Goal: Check status: Check status

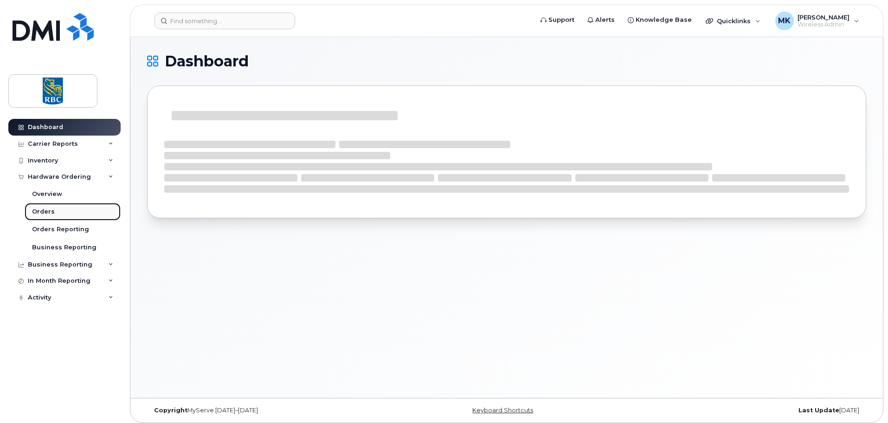
click at [47, 209] on div "Orders" at bounding box center [43, 211] width 23 height 8
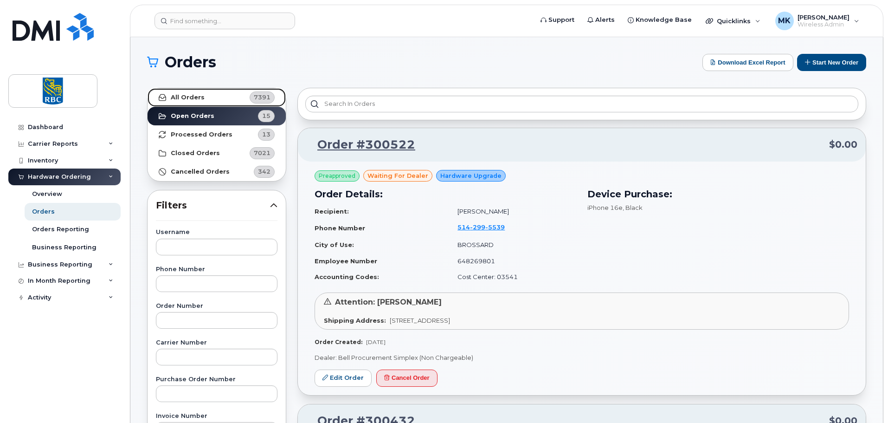
click at [195, 103] on link "All Orders 7391" at bounding box center [217, 97] width 138 height 19
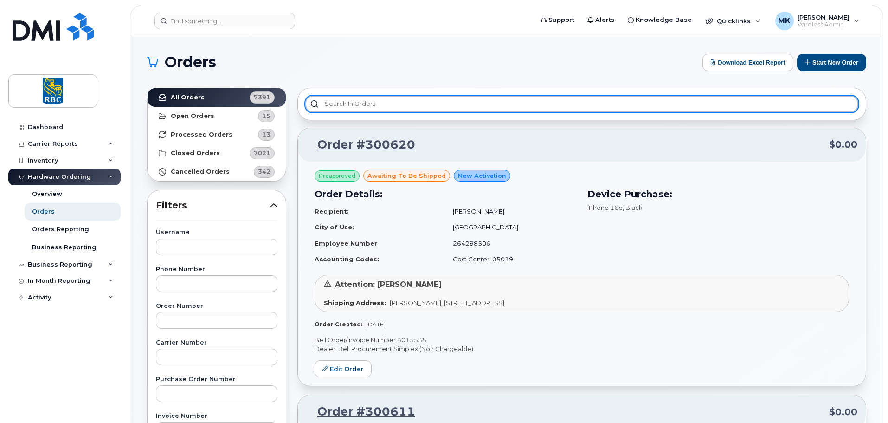
click at [405, 107] on input "text" at bounding box center [581, 104] width 553 height 17
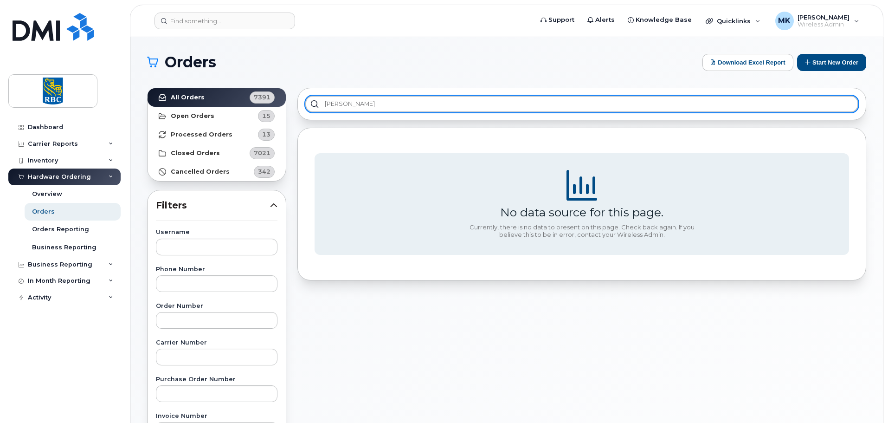
type input "[PERSON_NAME]"
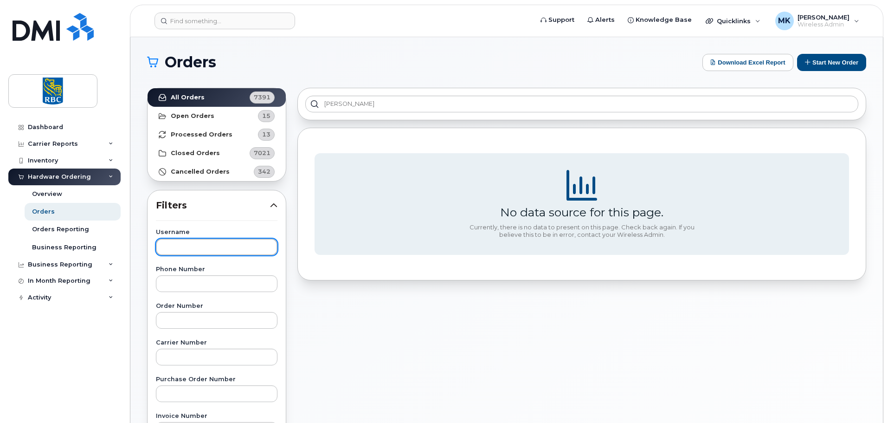
click at [185, 248] on input "text" at bounding box center [217, 246] width 122 height 17
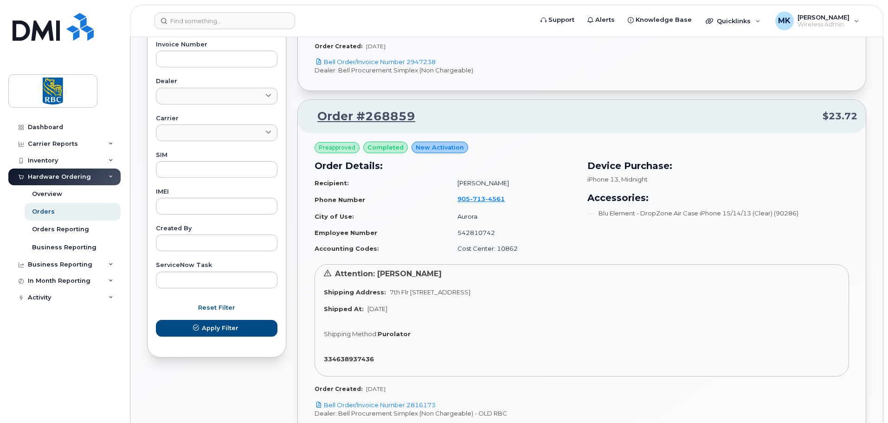
scroll to position [186, 0]
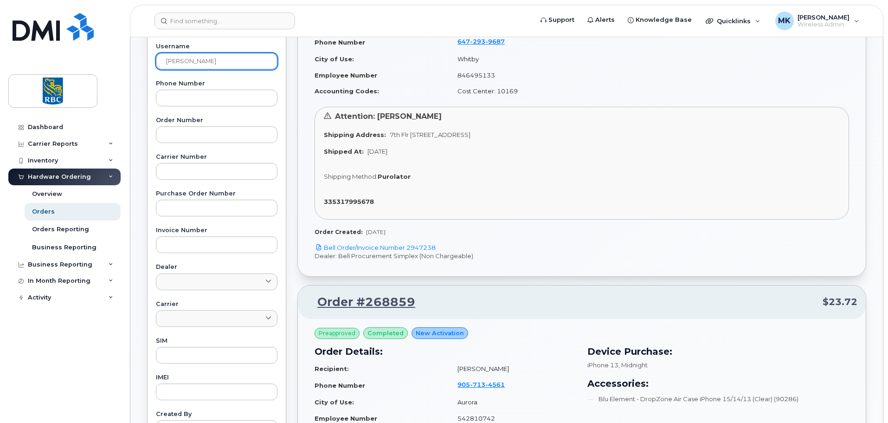
type input "[PERSON_NAME]"
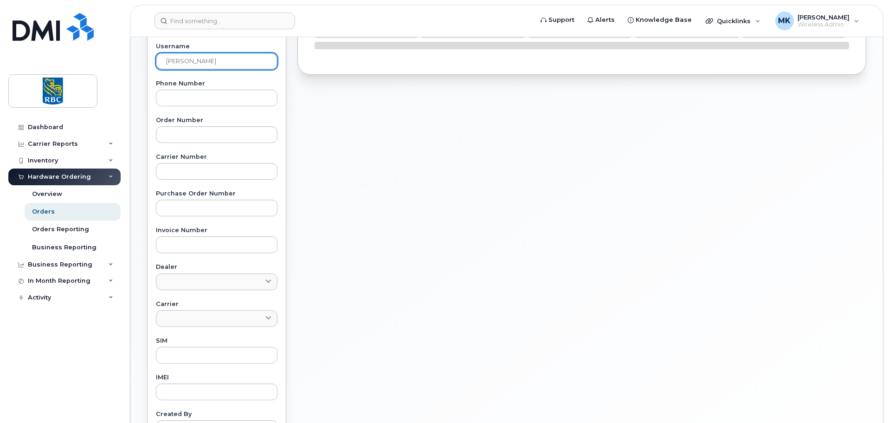
scroll to position [0, 0]
